Goal: Check status

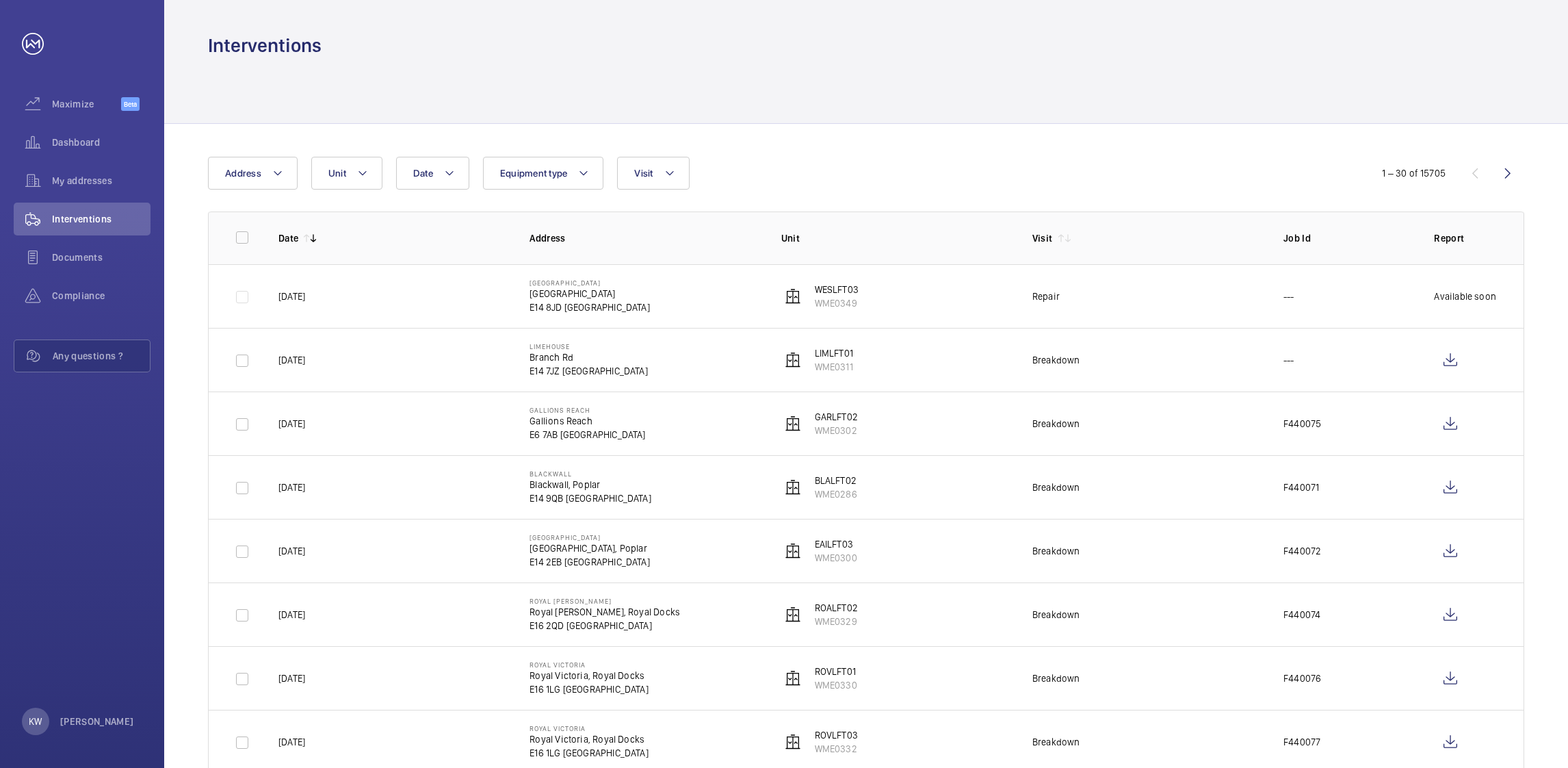
click at [990, 38] on div "Interventions" at bounding box center [866, 45] width 1317 height 25
click at [922, 120] on div at bounding box center [866, 90] width 1317 height 65
click at [905, 99] on div at bounding box center [866, 90] width 1317 height 65
click at [1114, 110] on div at bounding box center [866, 90] width 1317 height 65
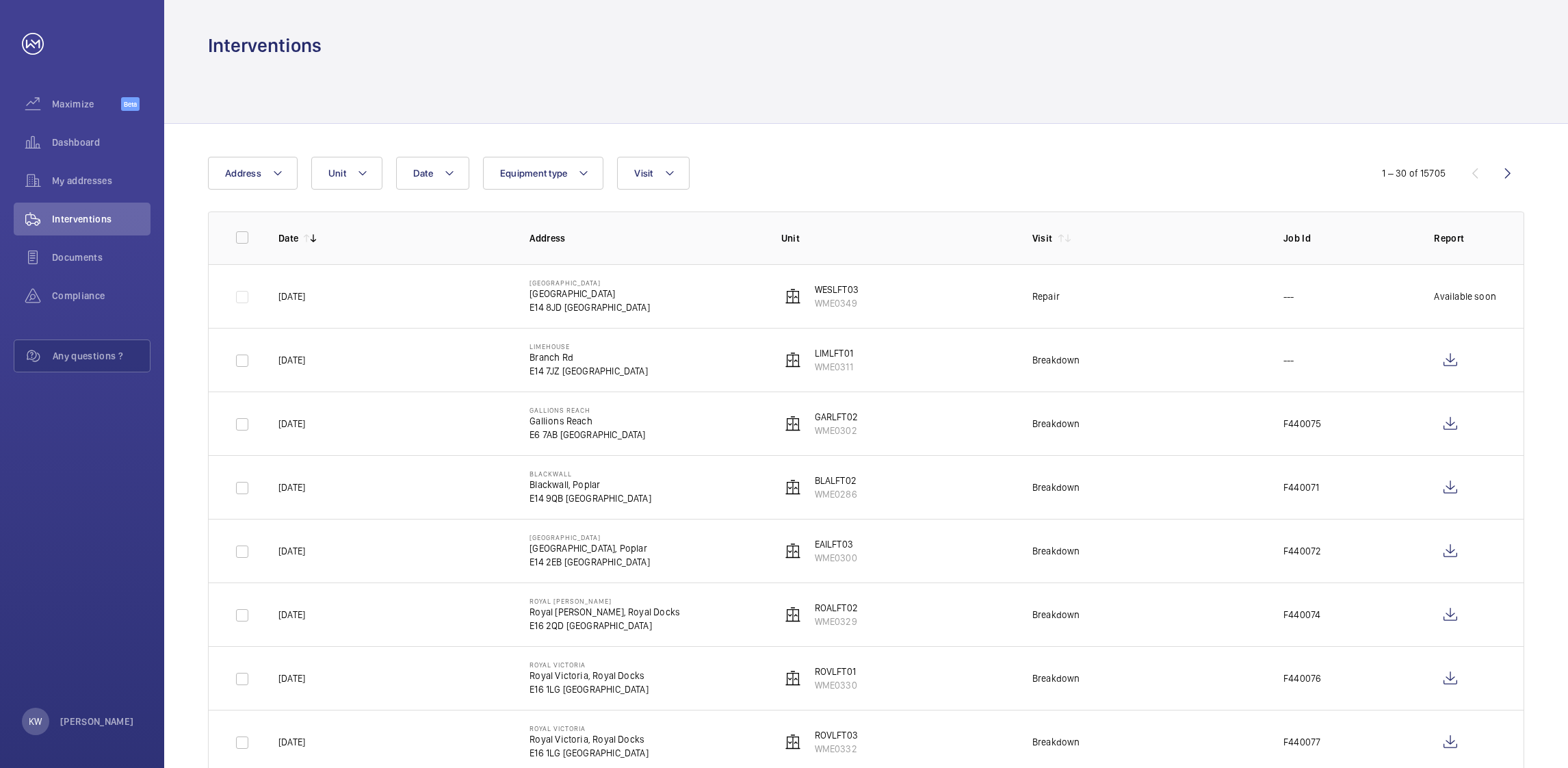
click at [1146, 164] on div "Date Address Unit Equipment type Visit" at bounding box center [784, 173] width 1152 height 33
click at [1209, 103] on div at bounding box center [866, 90] width 1317 height 65
drag, startPoint x: 1187, startPoint y: 139, endPoint x: 1178, endPoint y: 155, distance: 18.4
click at [988, 86] on div at bounding box center [866, 90] width 1317 height 65
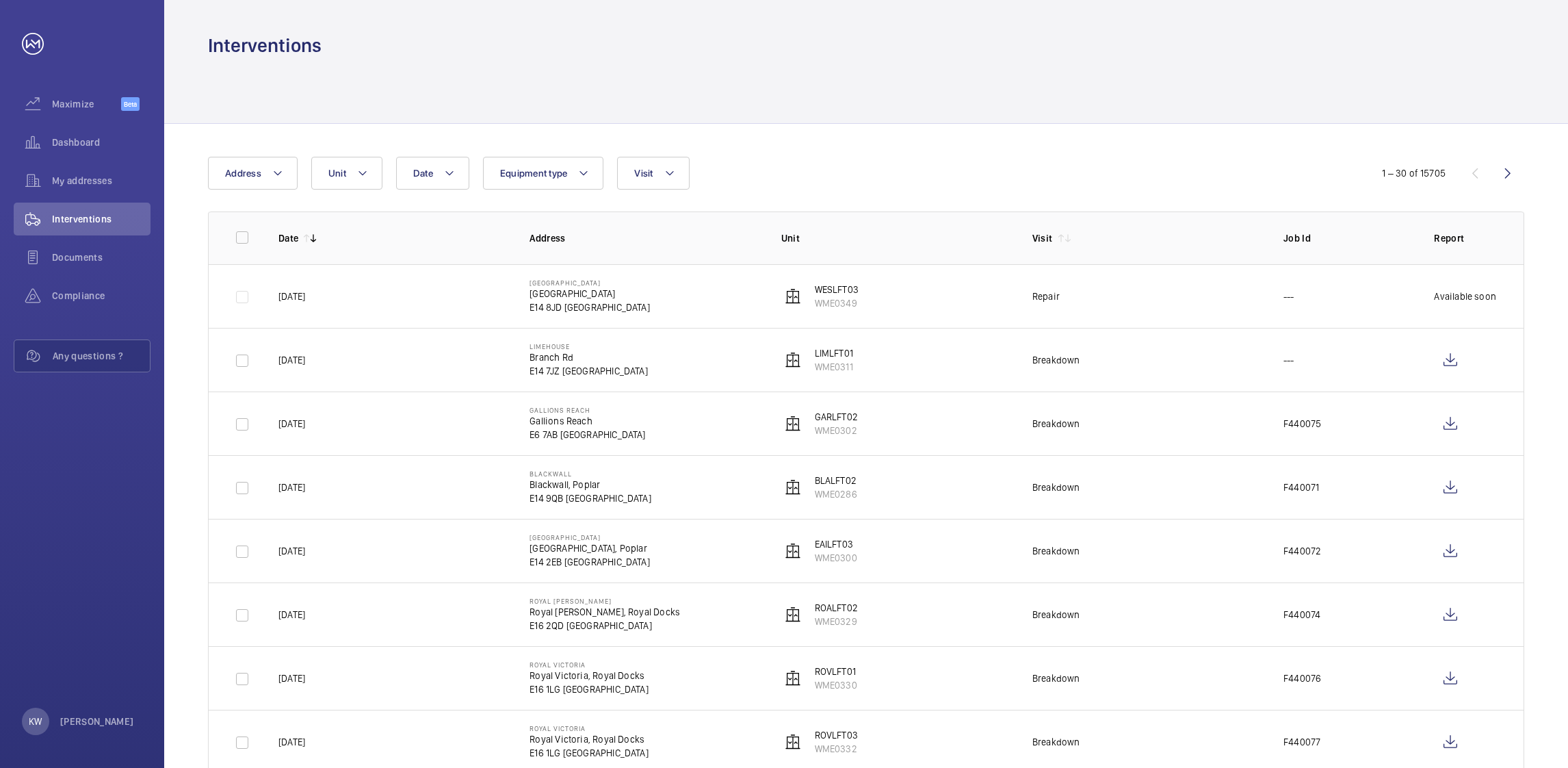
drag, startPoint x: 876, startPoint y: 149, endPoint x: 843, endPoint y: 136, distance: 35.5
click at [705, 54] on div "Interventions" at bounding box center [866, 45] width 1317 height 25
click at [500, 41] on div "Interventions" at bounding box center [866, 45] width 1317 height 25
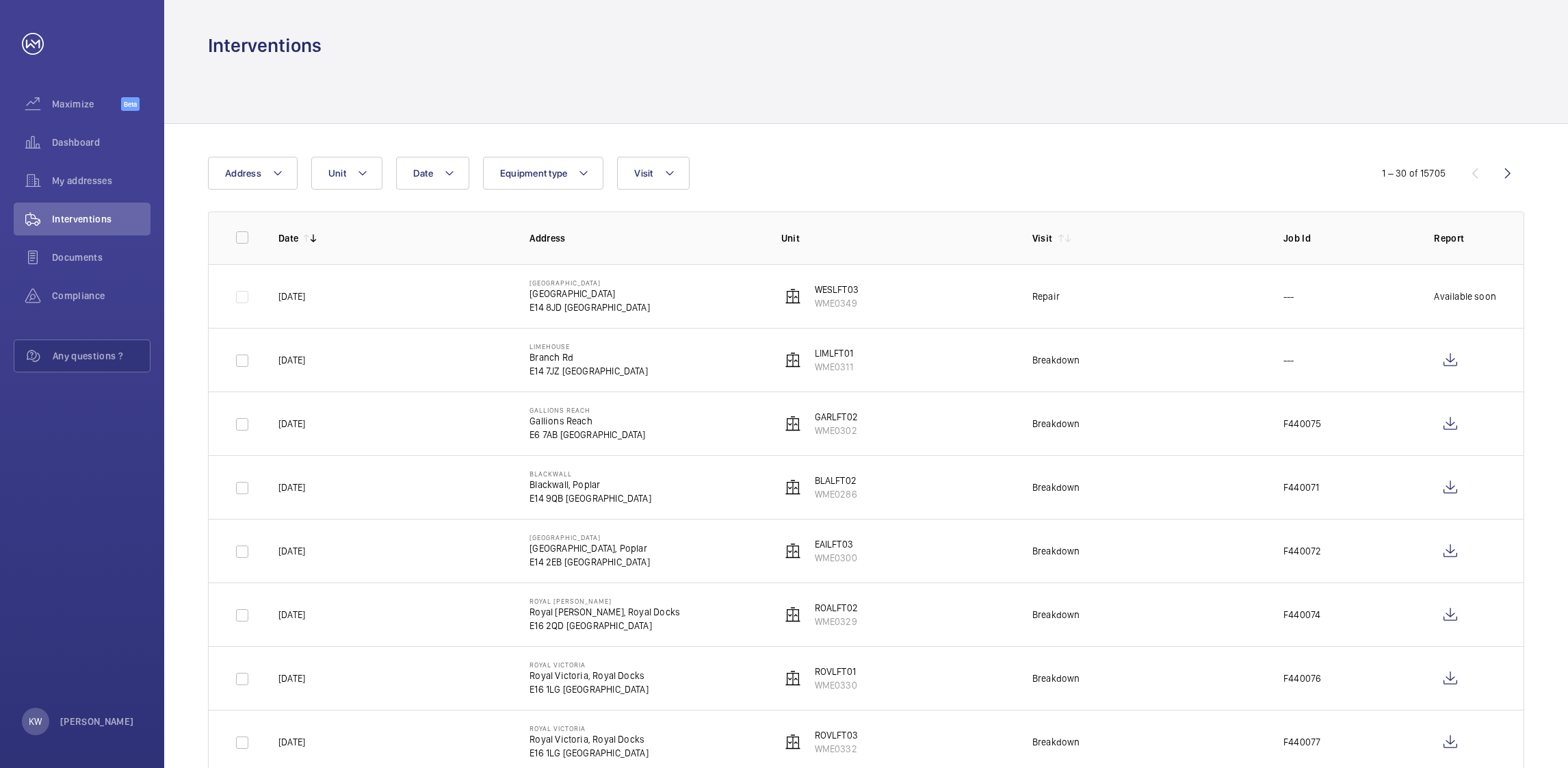
click at [880, 166] on div "Date Address Unit Equipment type Visit" at bounding box center [784, 173] width 1152 height 33
